Goal: Task Accomplishment & Management: Complete application form

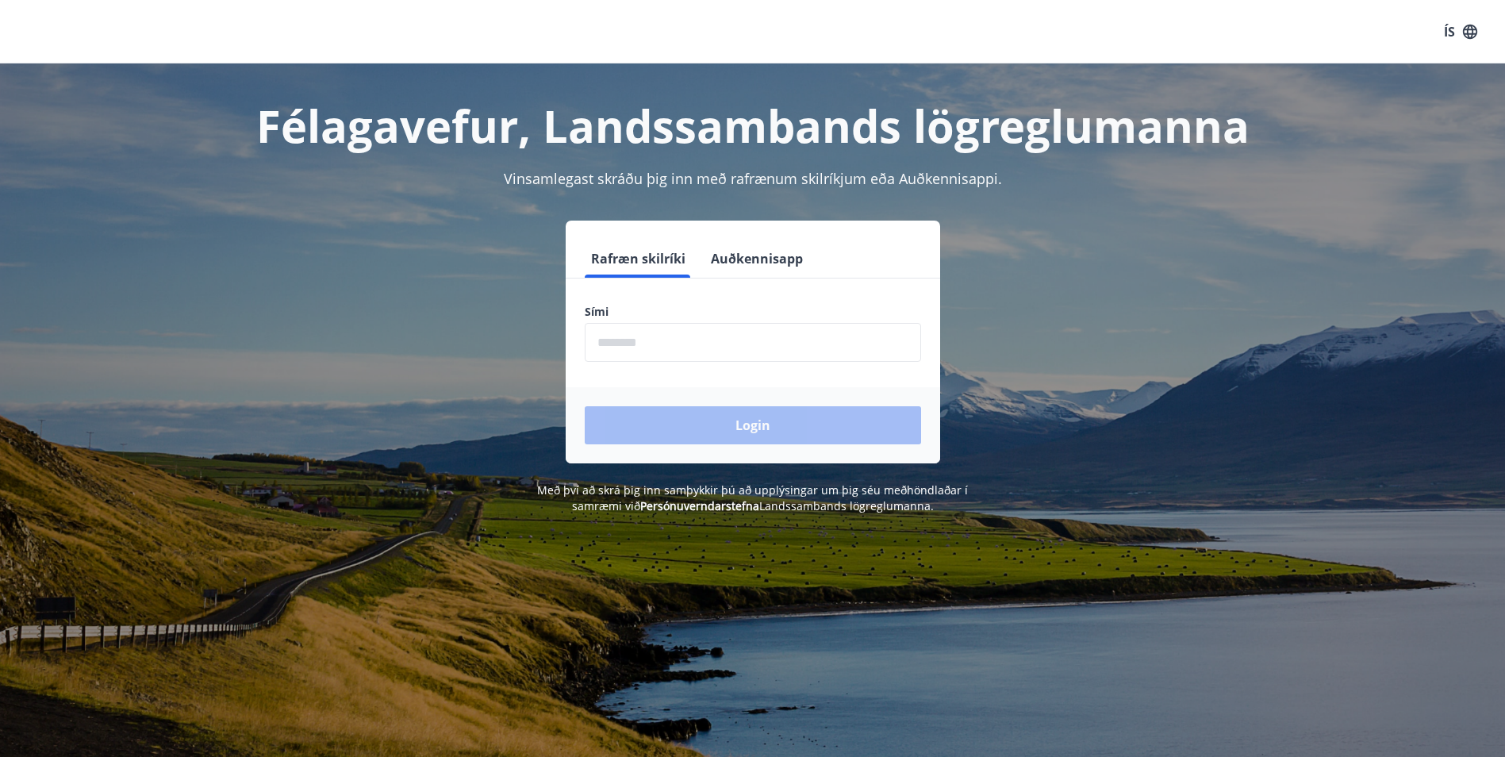
click at [729, 336] on input "phone" at bounding box center [753, 342] width 336 height 39
type input "********"
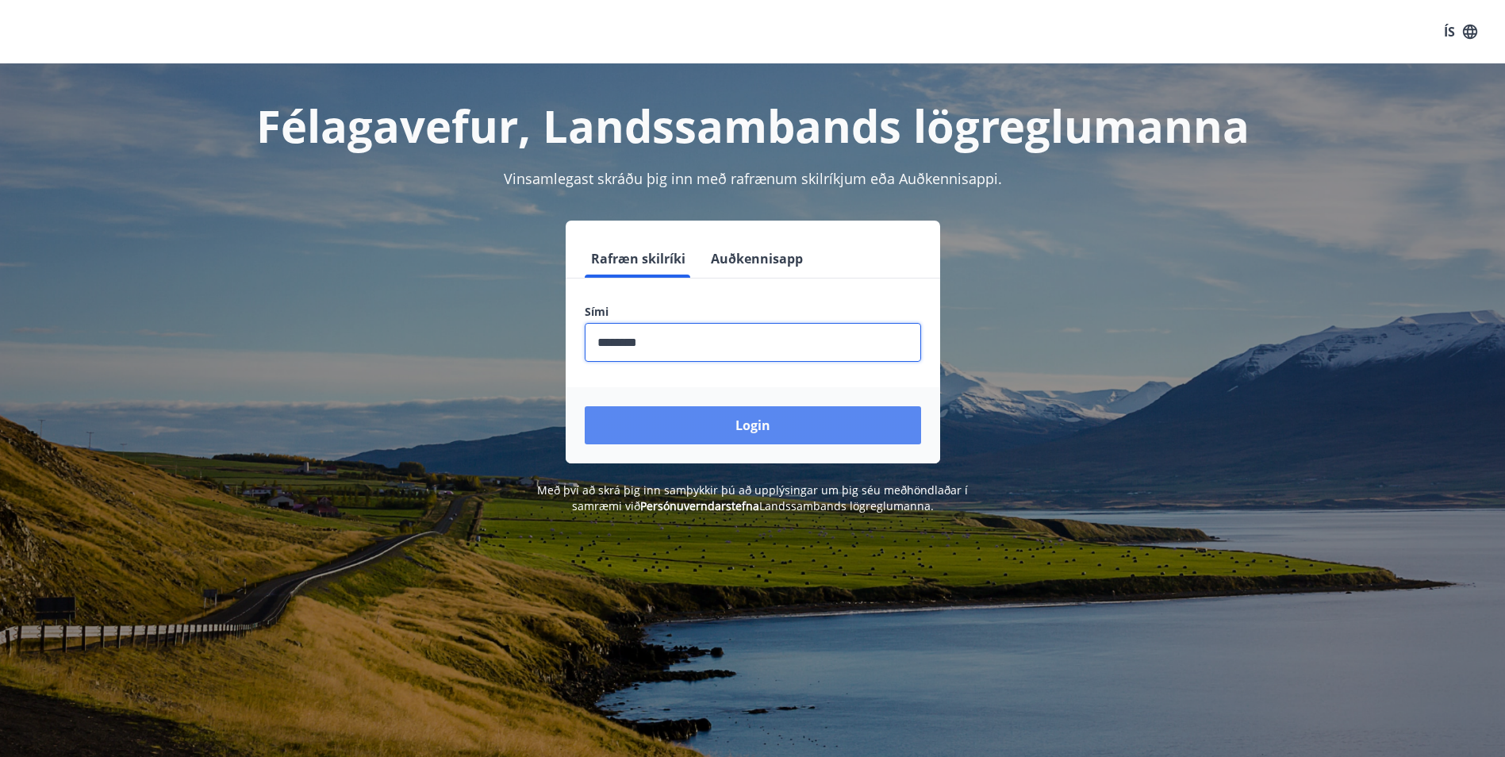
click at [856, 432] on button "Login" at bounding box center [753, 425] width 336 height 38
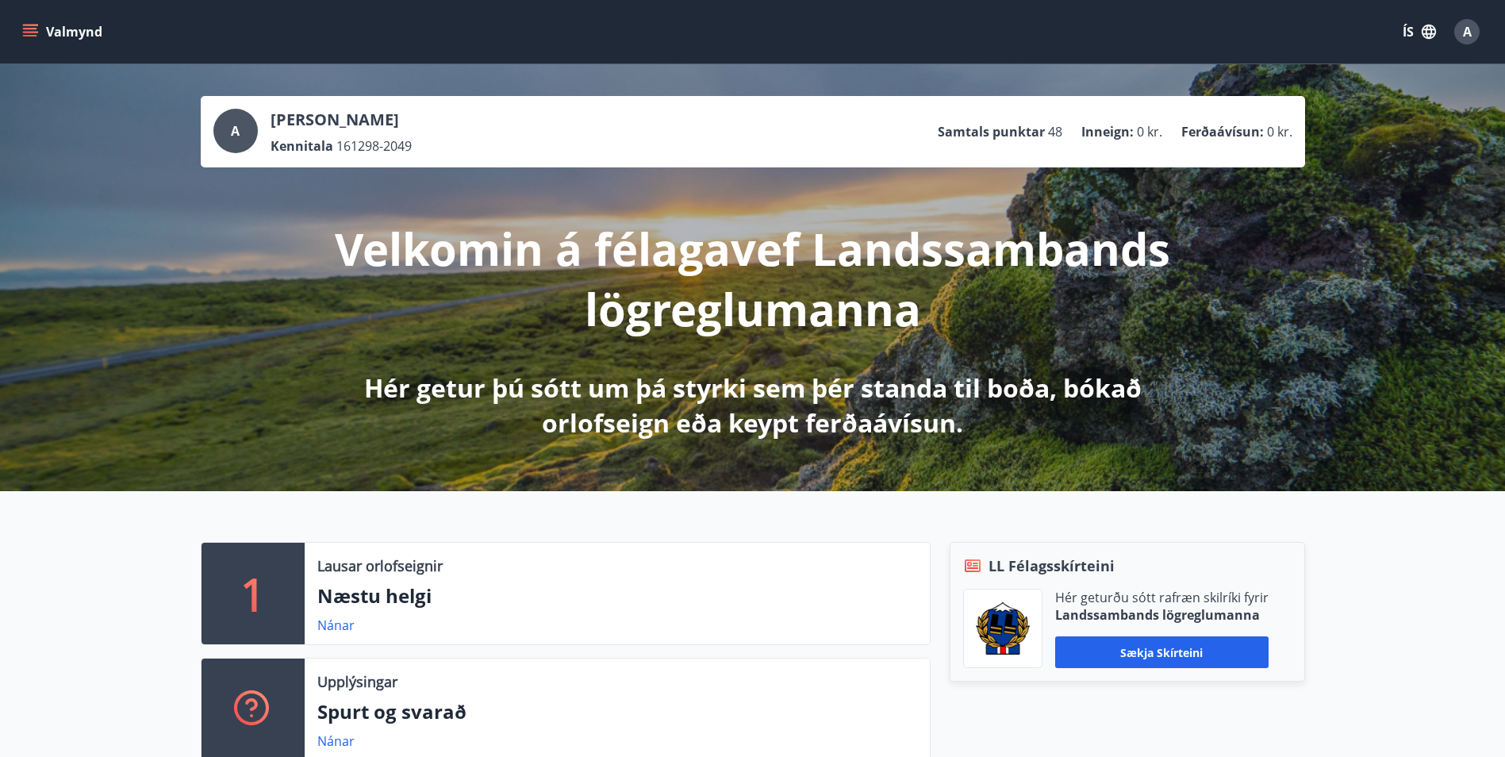
click at [28, 25] on icon "menu" at bounding box center [31, 26] width 17 height 2
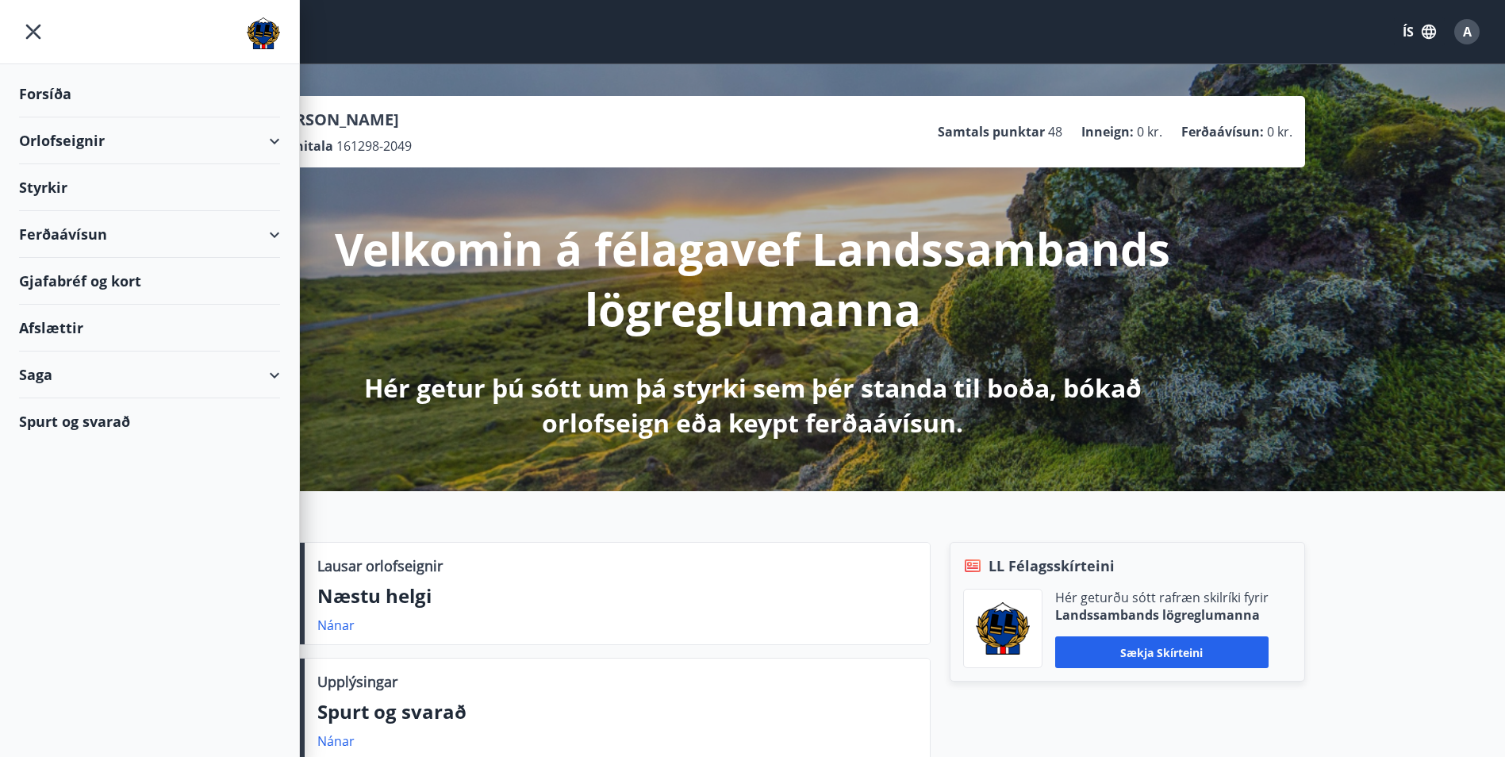
click at [56, 178] on div "Styrkir" at bounding box center [149, 187] width 261 height 47
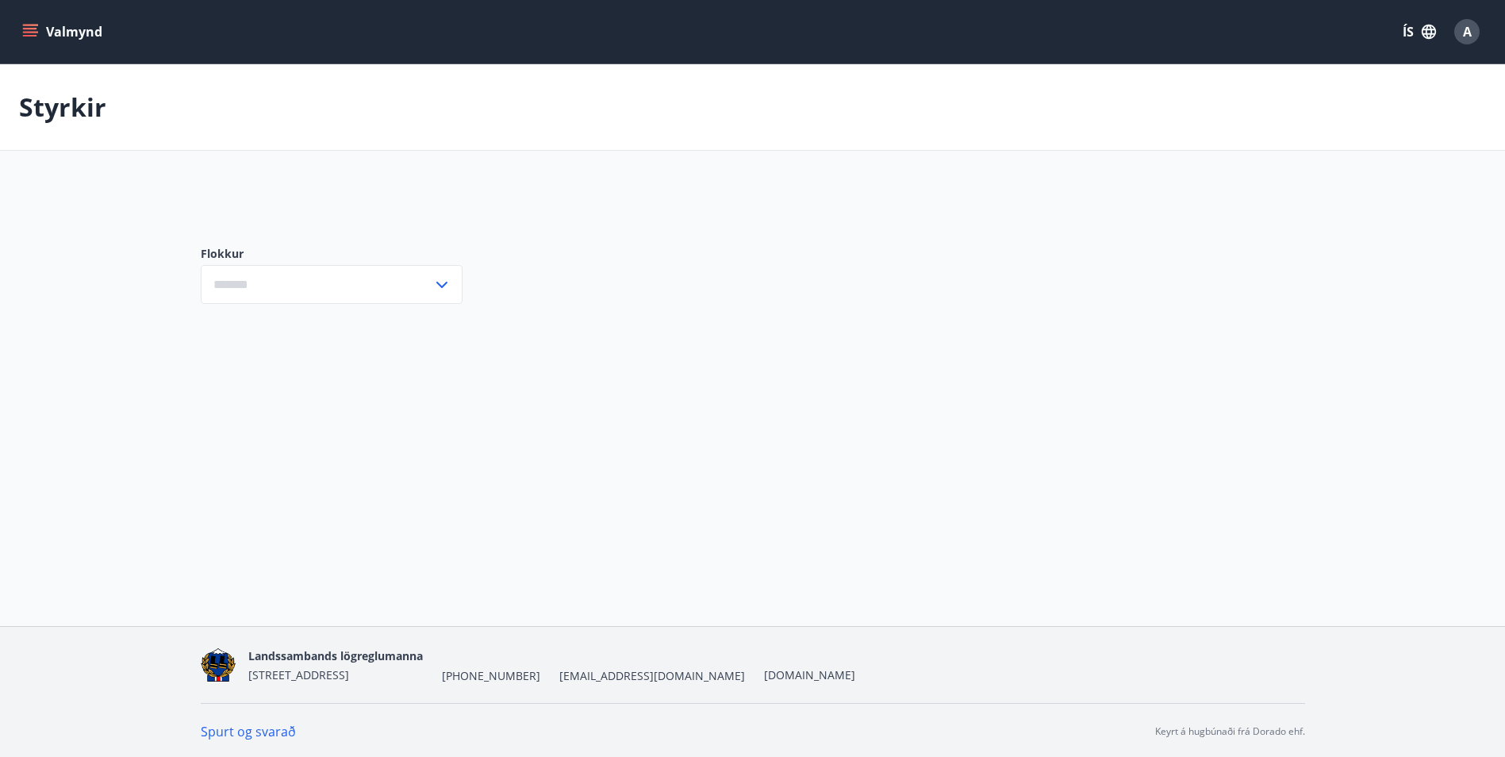
type input "***"
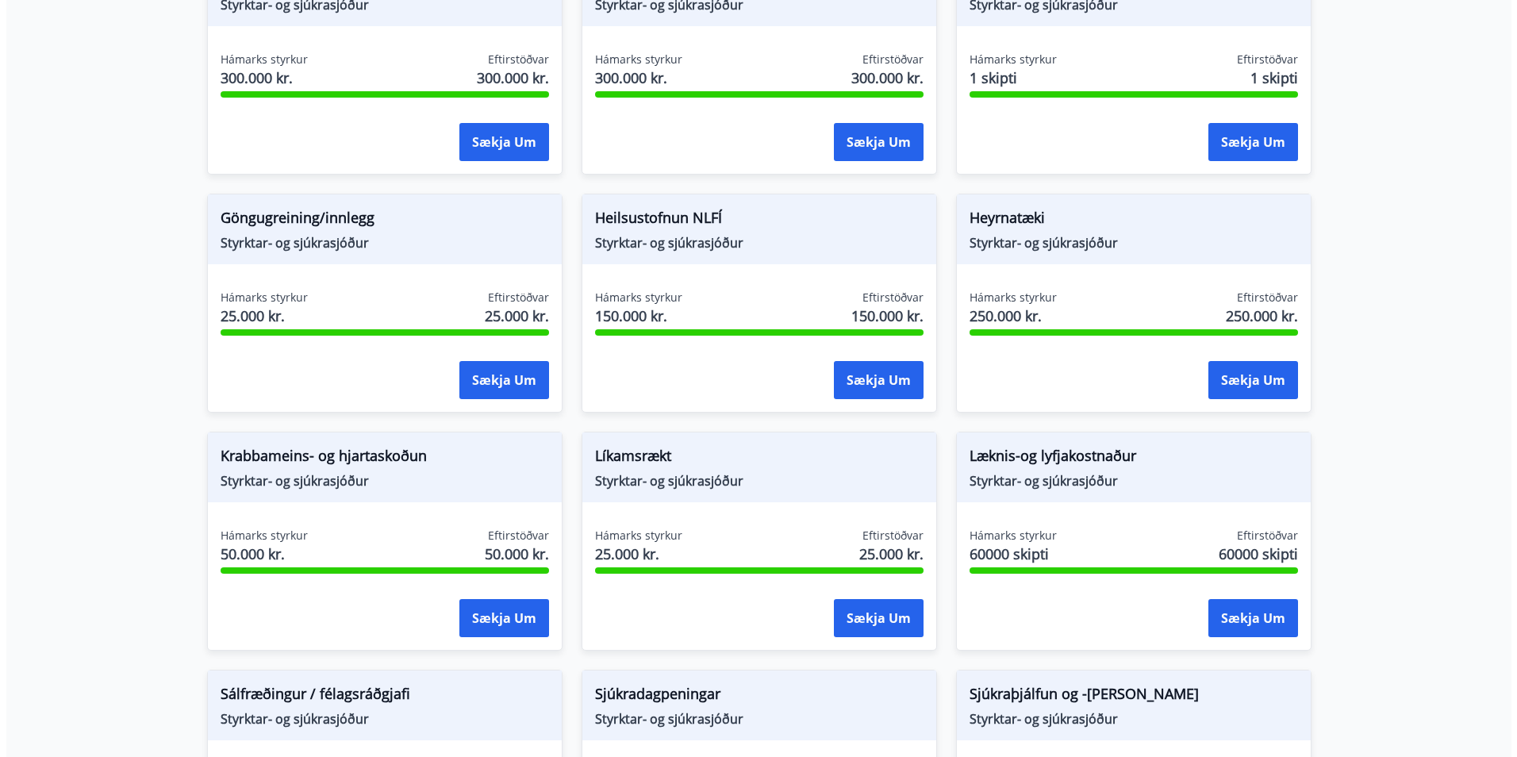
scroll to position [635, 0]
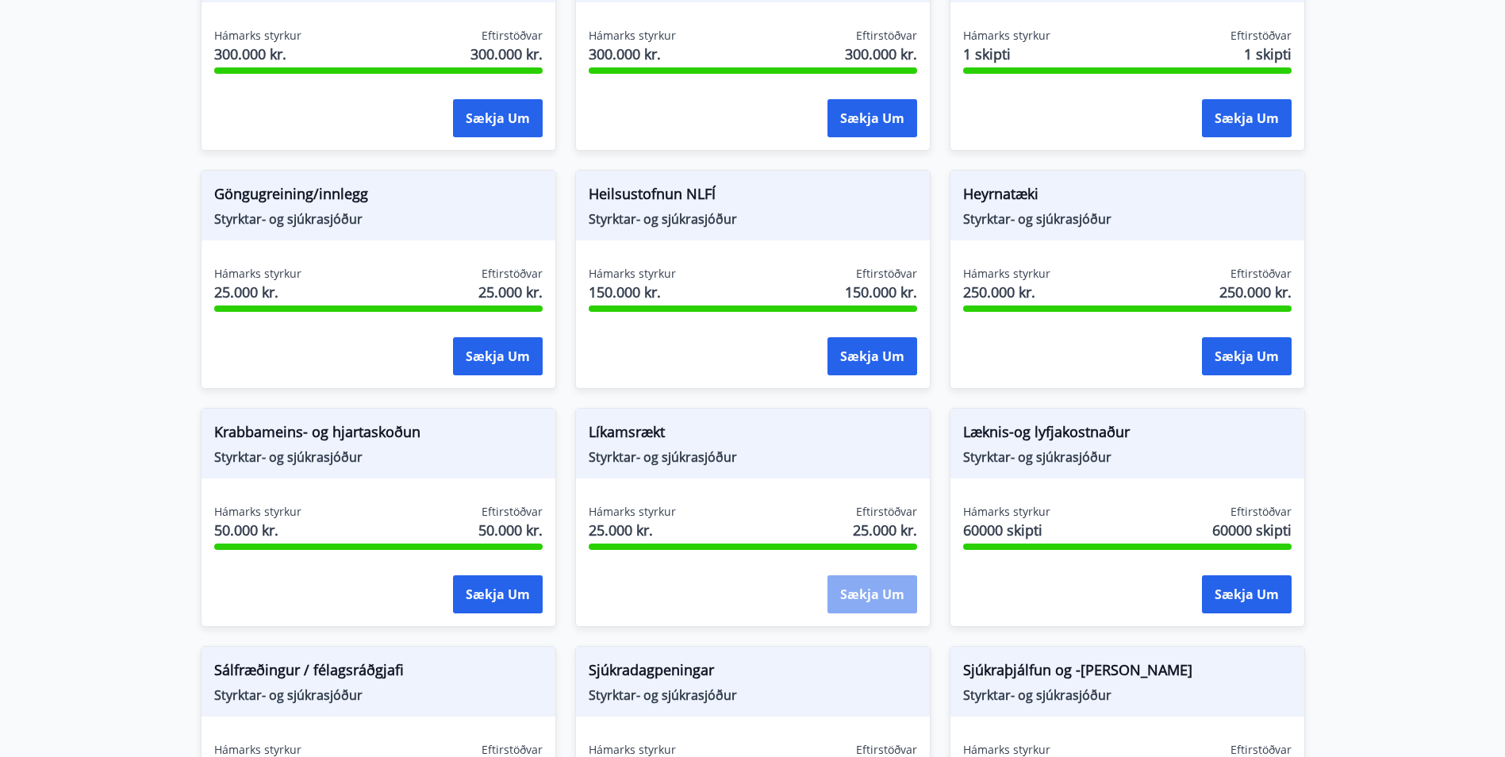
click at [895, 591] on button "Sækja um" at bounding box center [872, 594] width 90 height 38
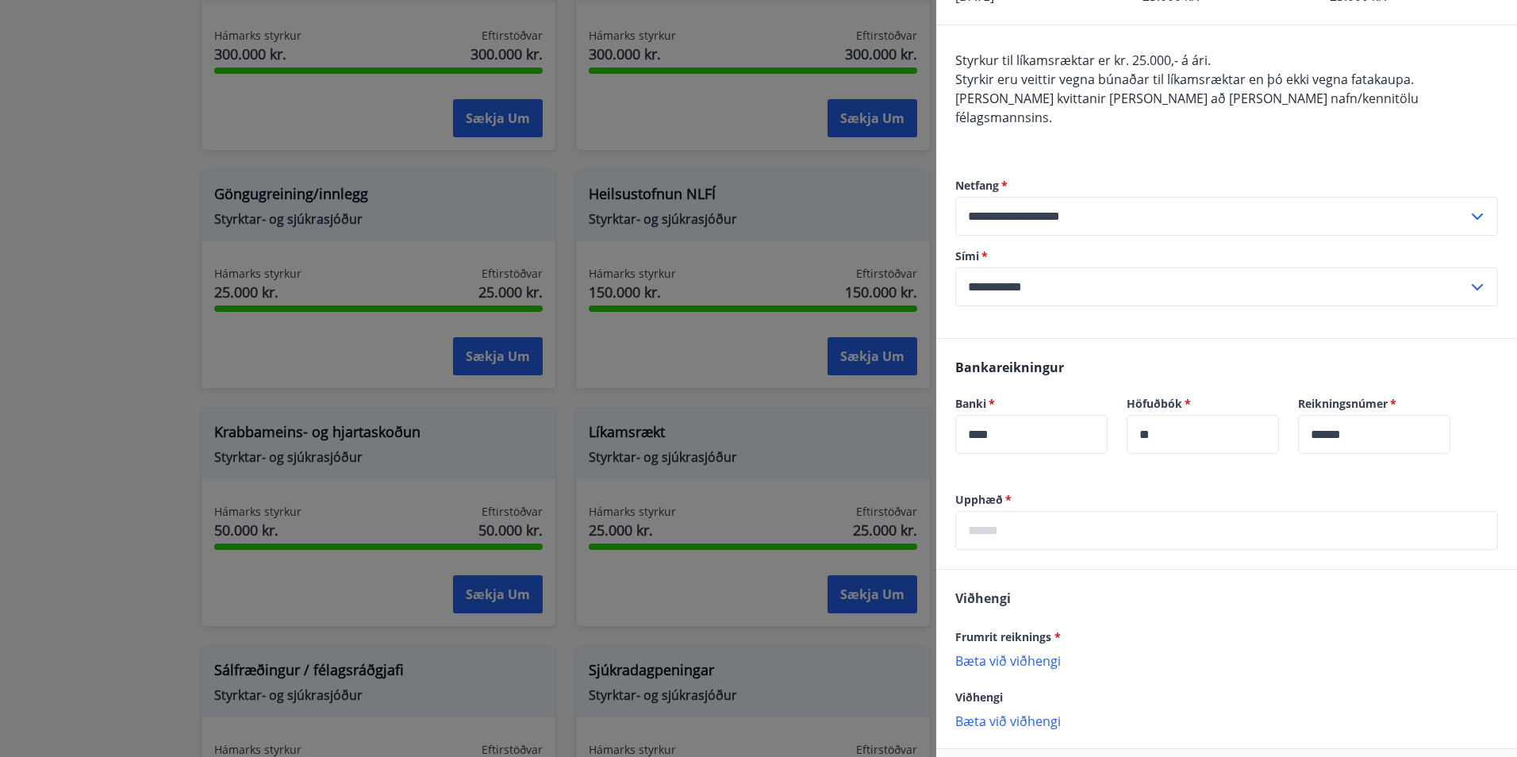
scroll to position [159, 0]
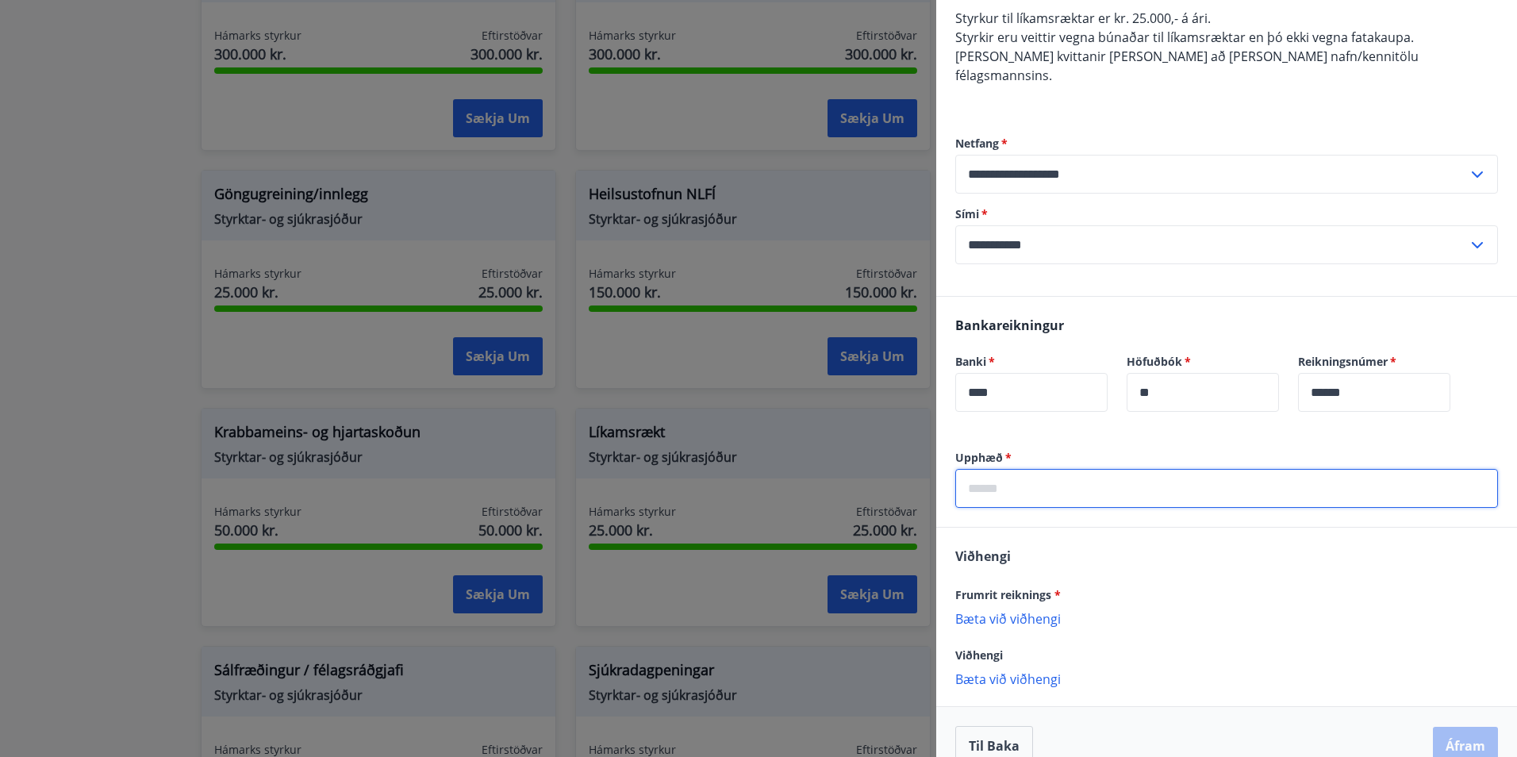
click at [1058, 472] on input "text" at bounding box center [1226, 488] width 543 height 39
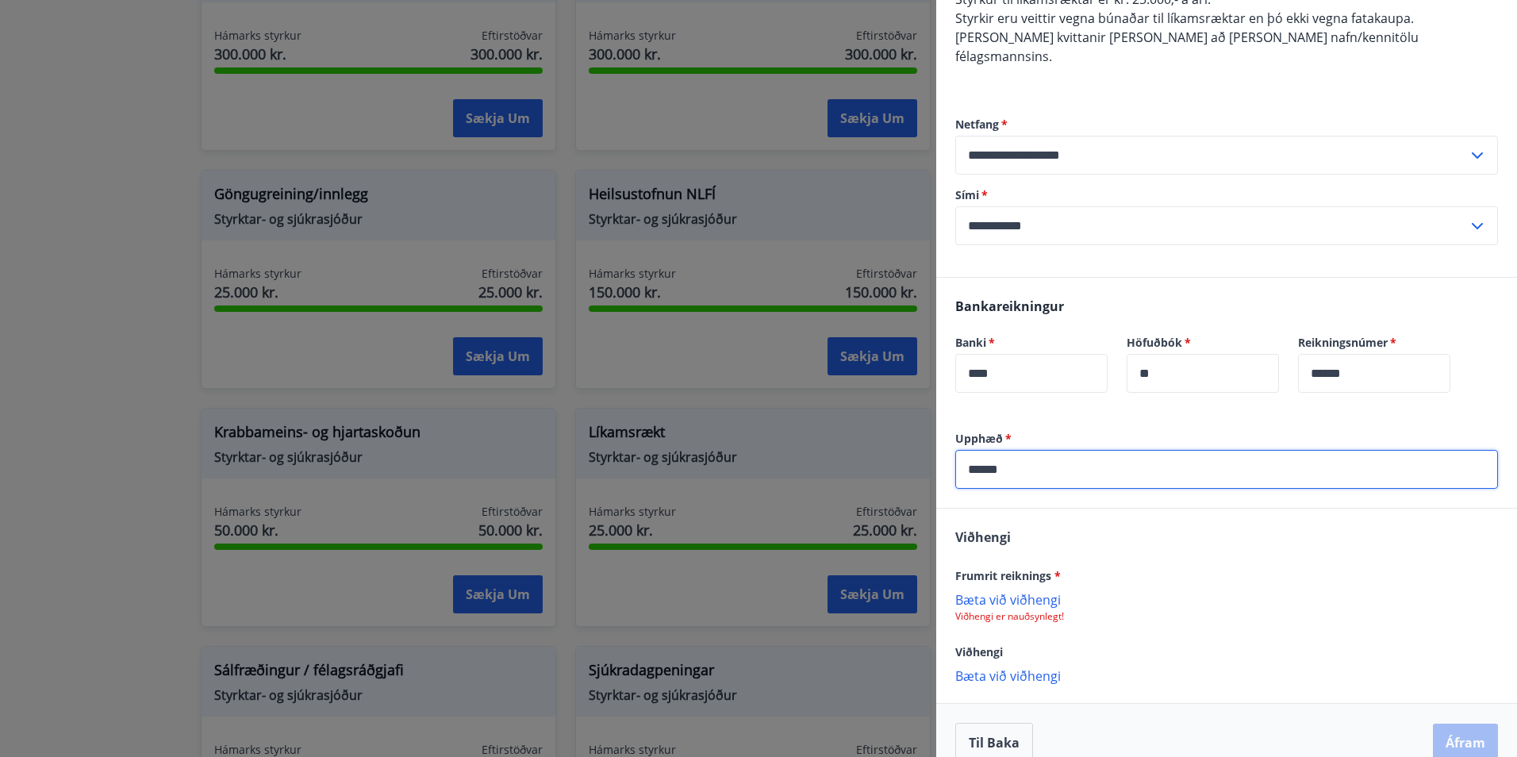
scroll to position [183, 0]
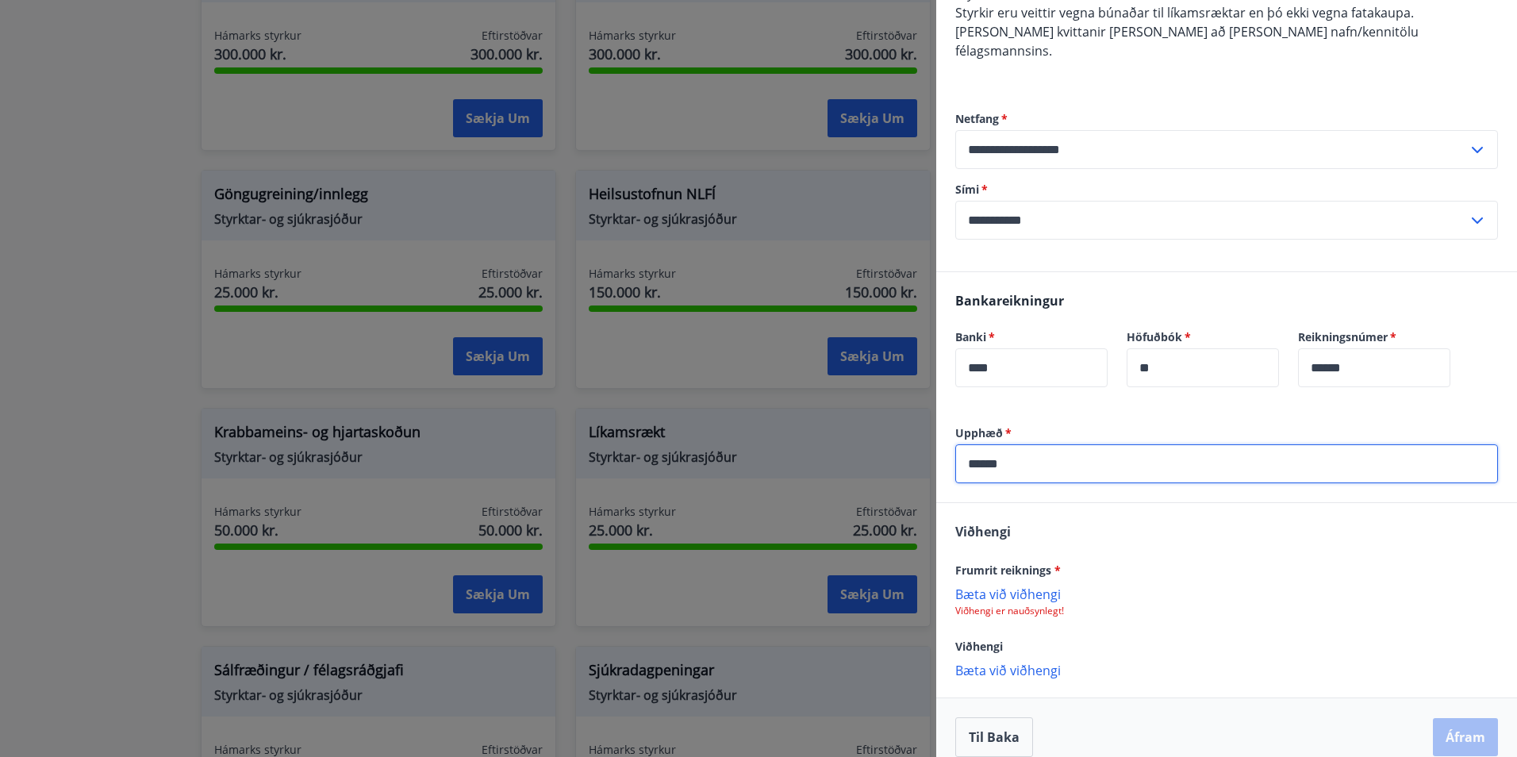
type input "******"
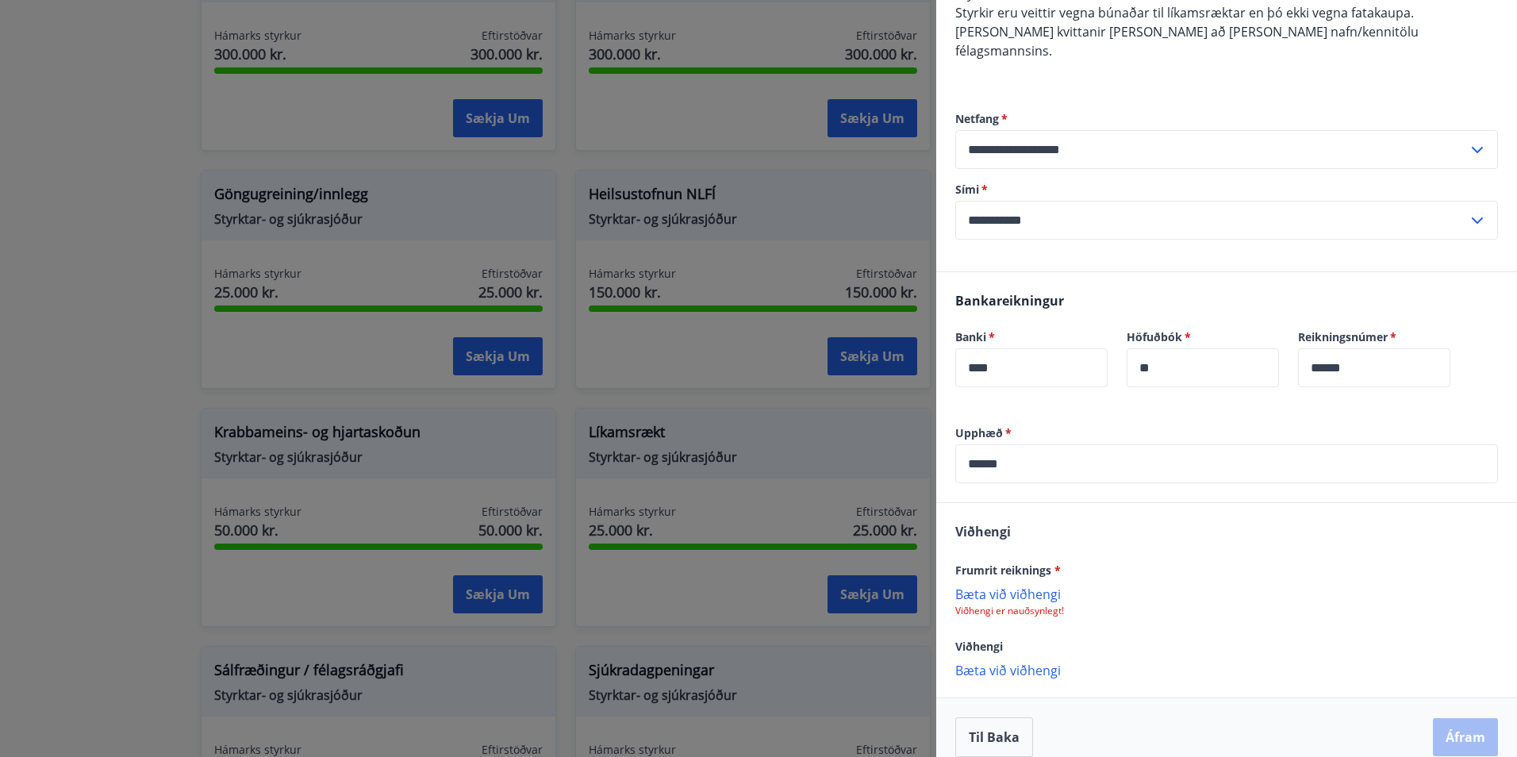
click at [1036, 662] on p "Bæta við viðhengi" at bounding box center [1226, 670] width 543 height 16
click at [1027, 562] on span "Frumrit reiknings *" at bounding box center [1008, 569] width 106 height 15
click at [1022, 585] on p "Bæta við viðhengi" at bounding box center [1226, 593] width 543 height 16
click at [1457, 718] on button "Áfram" at bounding box center [1465, 737] width 65 height 38
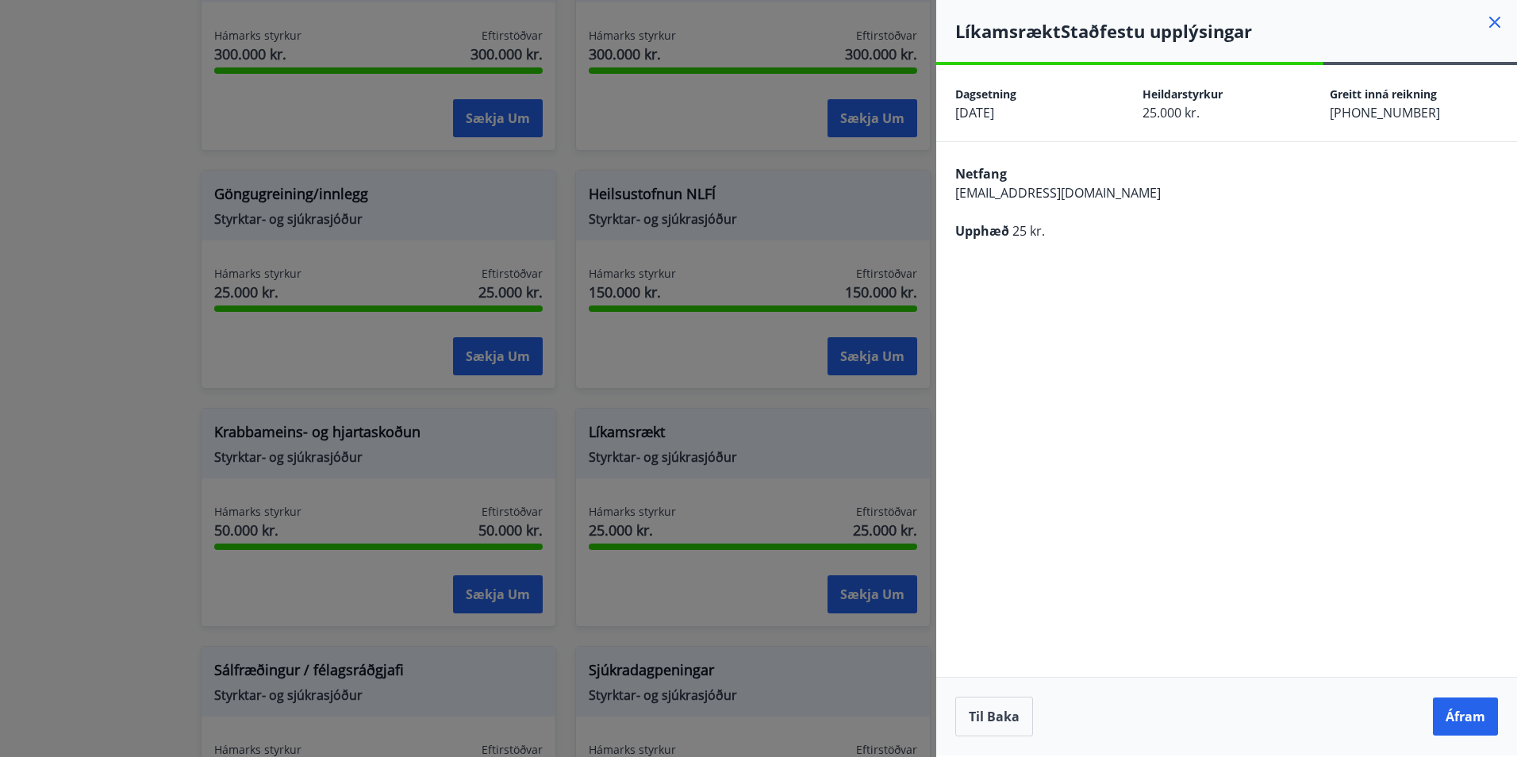
scroll to position [0, 0]
click at [1019, 720] on button "Til baka" at bounding box center [994, 716] width 78 height 40
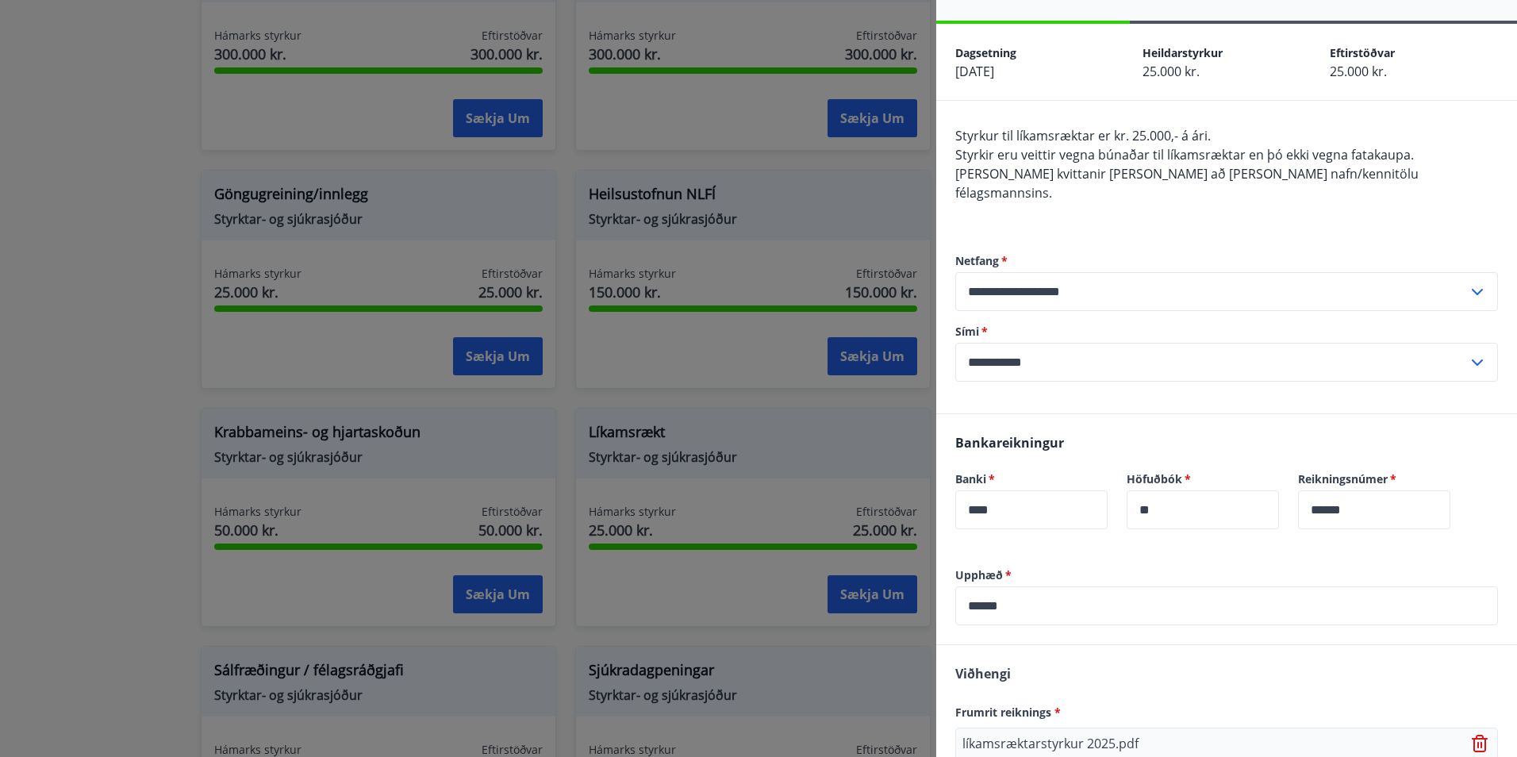
scroll to position [79, 0]
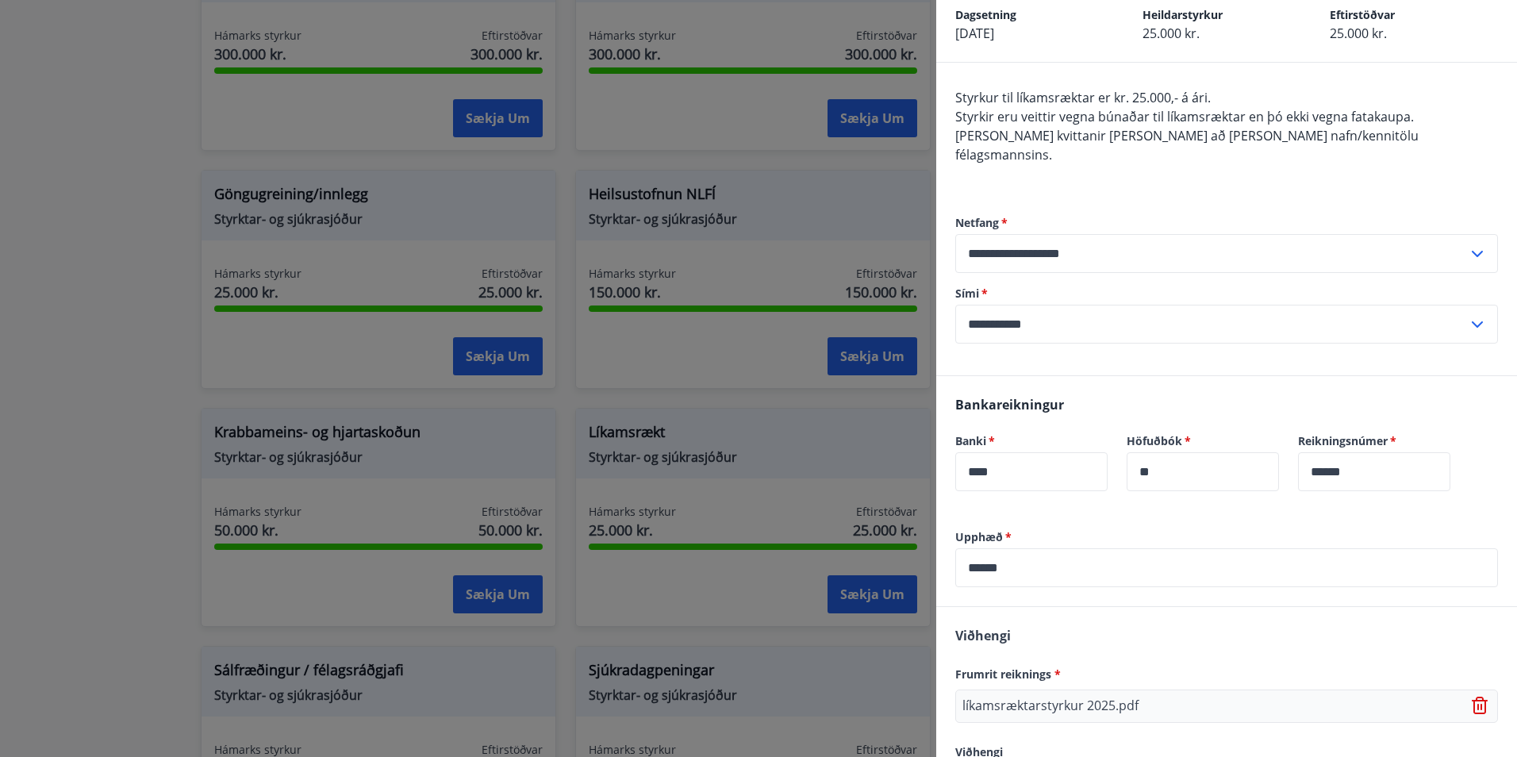
click at [1067, 548] on input "******" at bounding box center [1226, 567] width 543 height 39
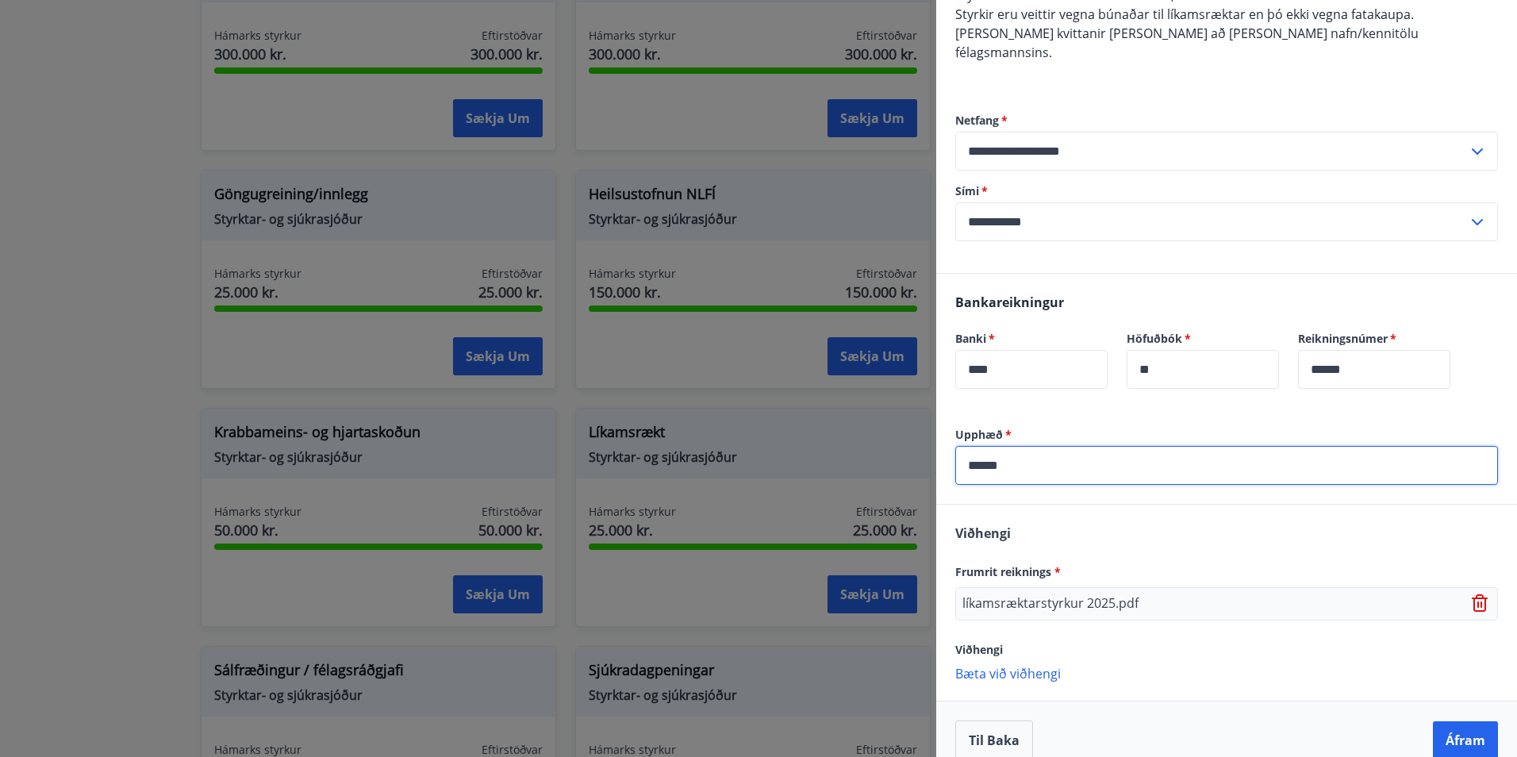
scroll to position [185, 0]
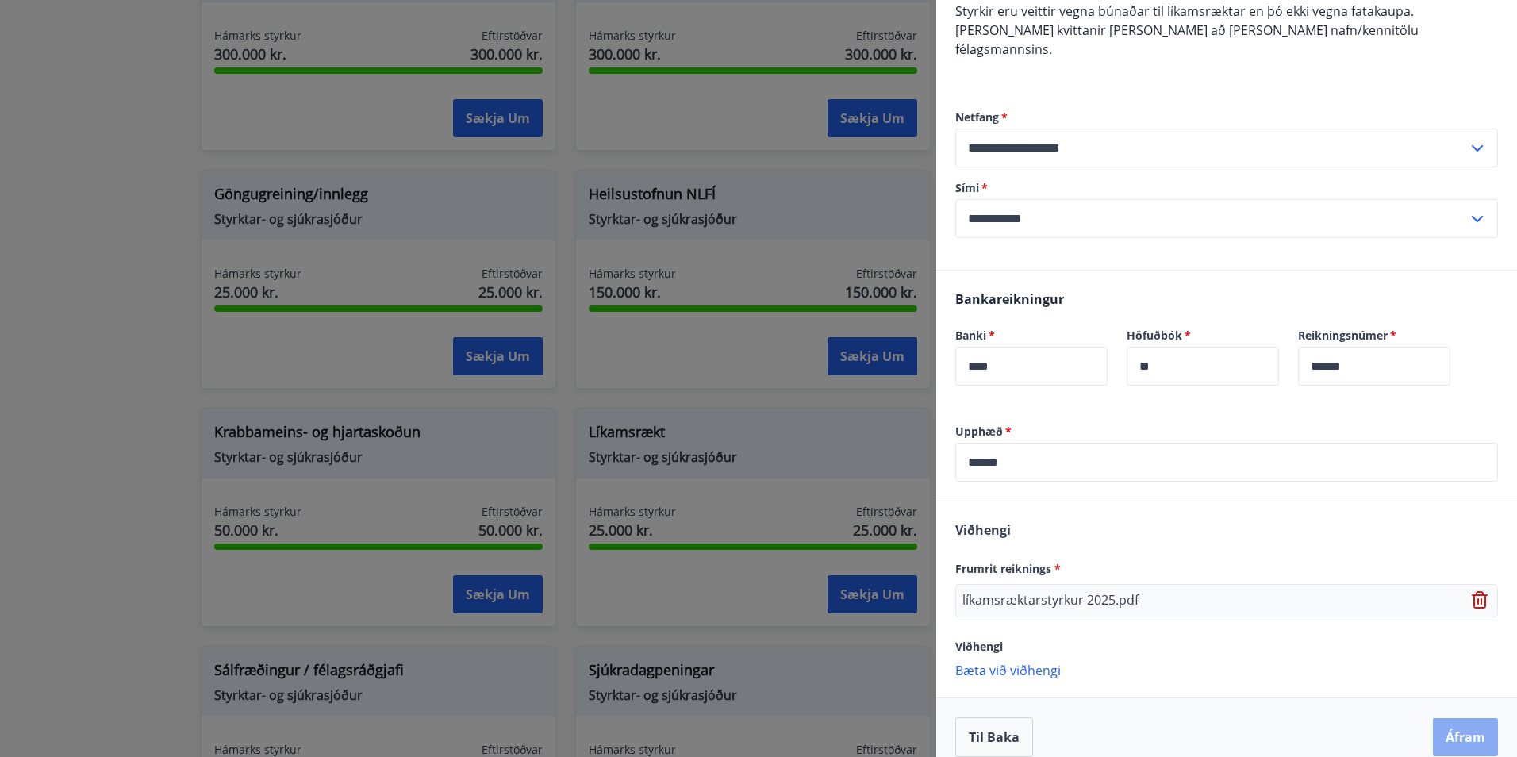
click at [1462, 718] on button "Áfram" at bounding box center [1465, 737] width 65 height 38
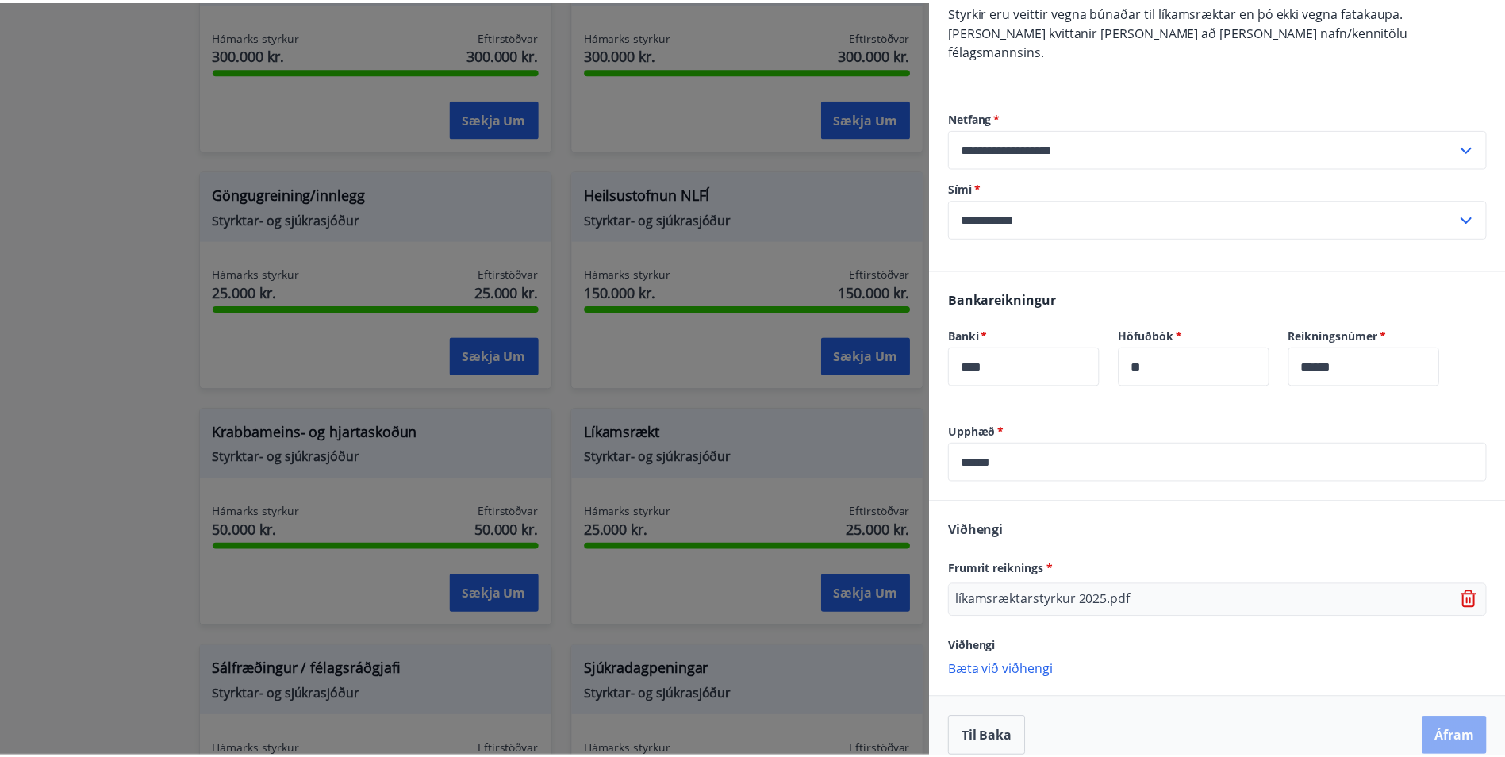
scroll to position [0, 0]
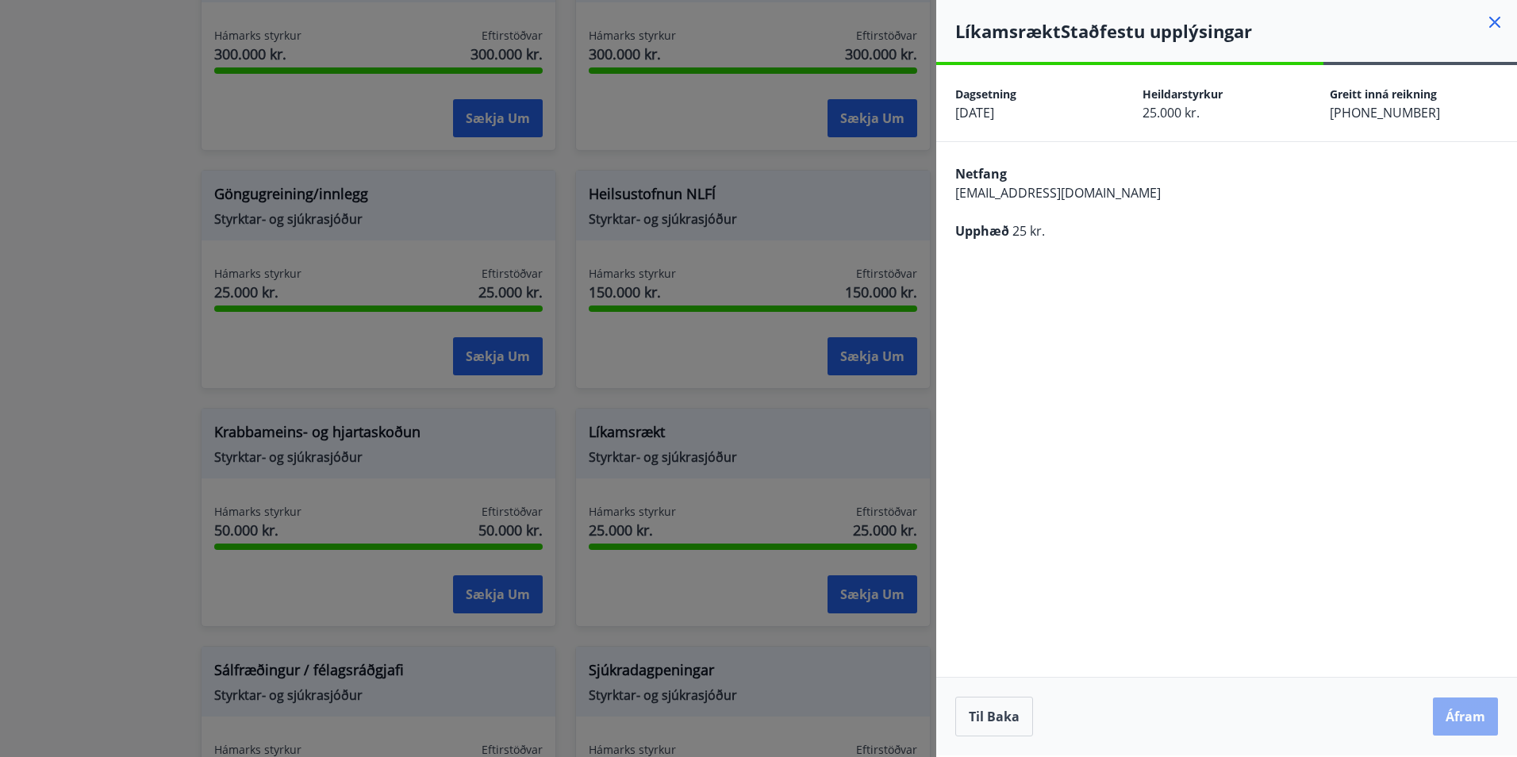
click at [1452, 713] on button "Áfram" at bounding box center [1465, 716] width 65 height 38
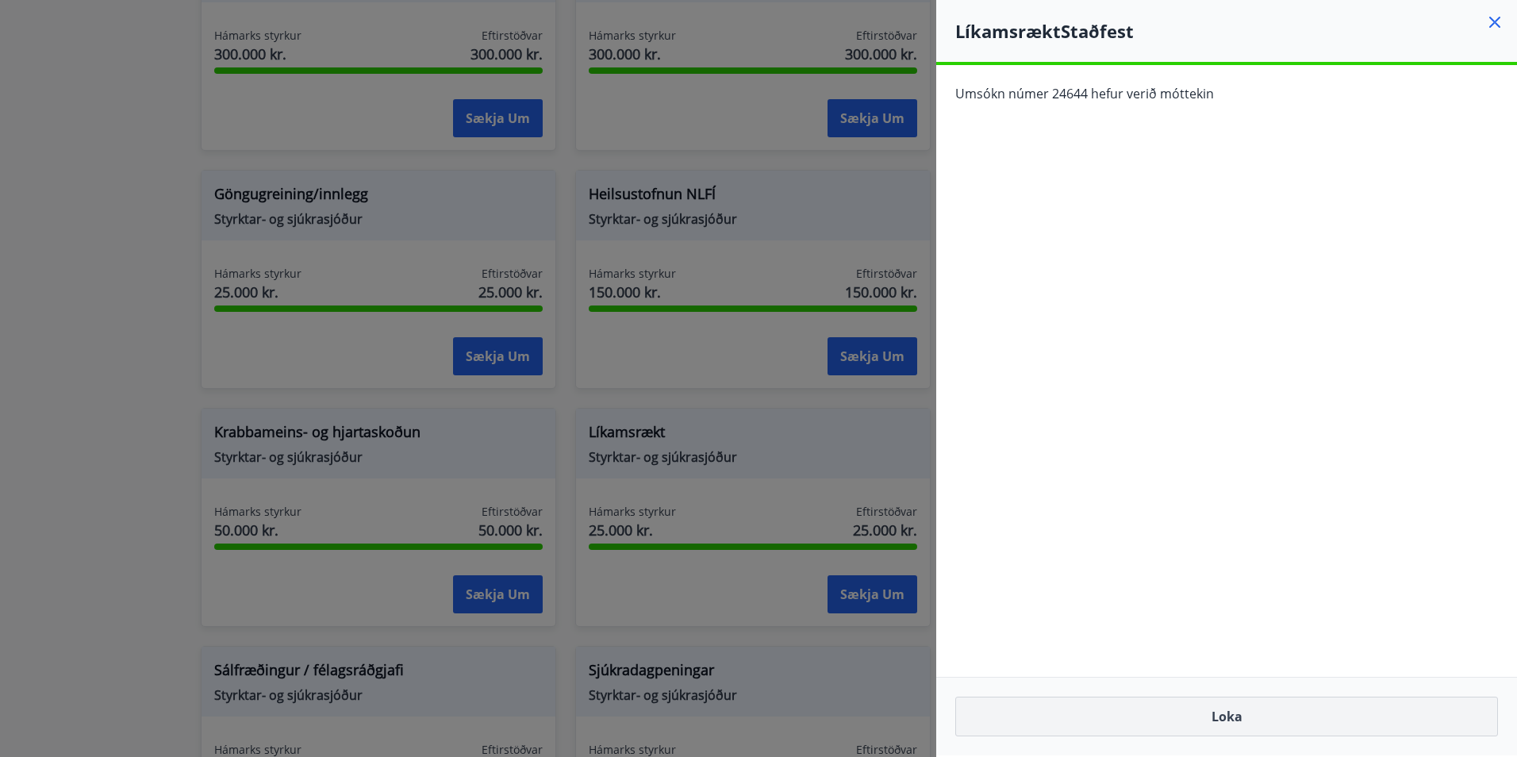
click at [1263, 717] on button "Loka" at bounding box center [1226, 716] width 543 height 40
